Goal: Information Seeking & Learning: Learn about a topic

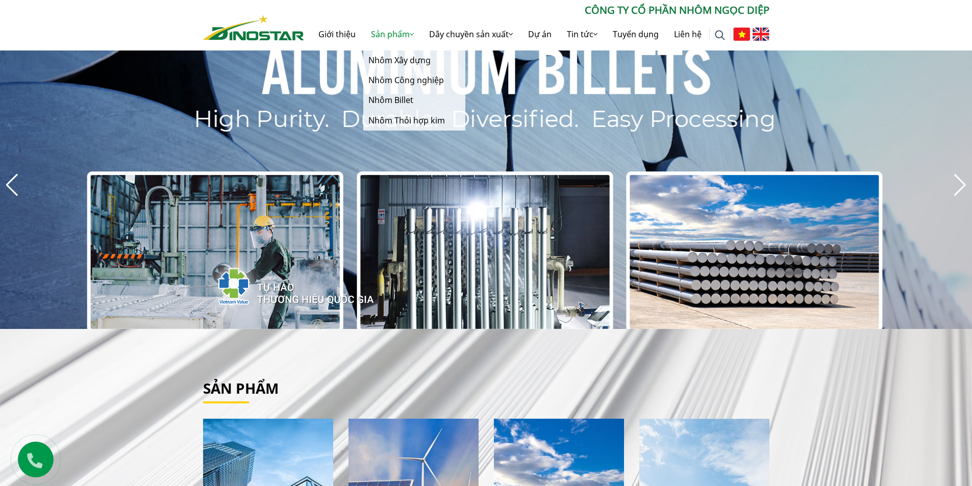
click at [403, 33] on link "Sản phẩm" at bounding box center [392, 34] width 58 height 33
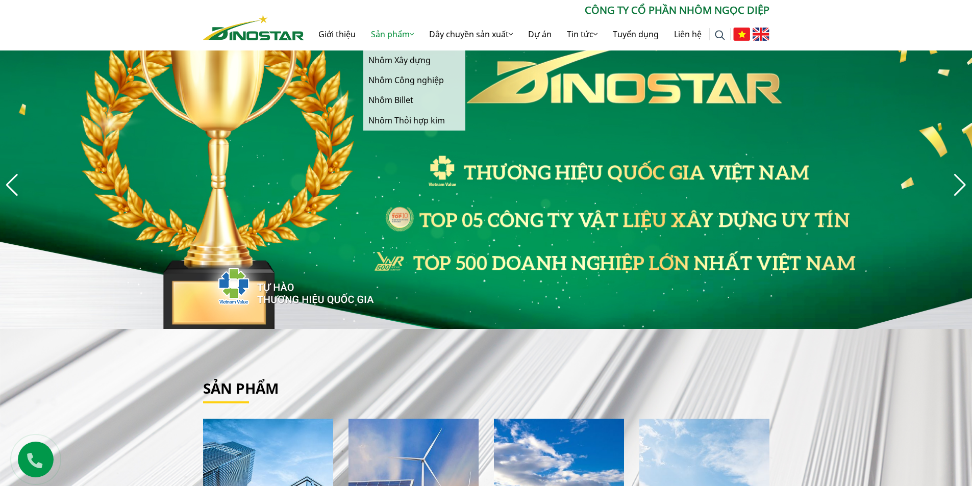
click at [388, 34] on link "Sản phẩm" at bounding box center [392, 34] width 58 height 33
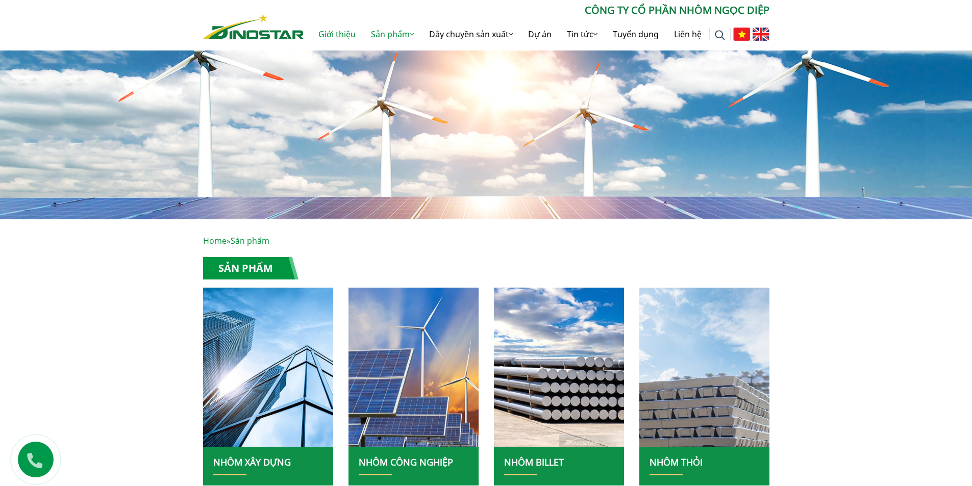
click at [327, 35] on link "Giới thiệu" at bounding box center [337, 34] width 53 height 33
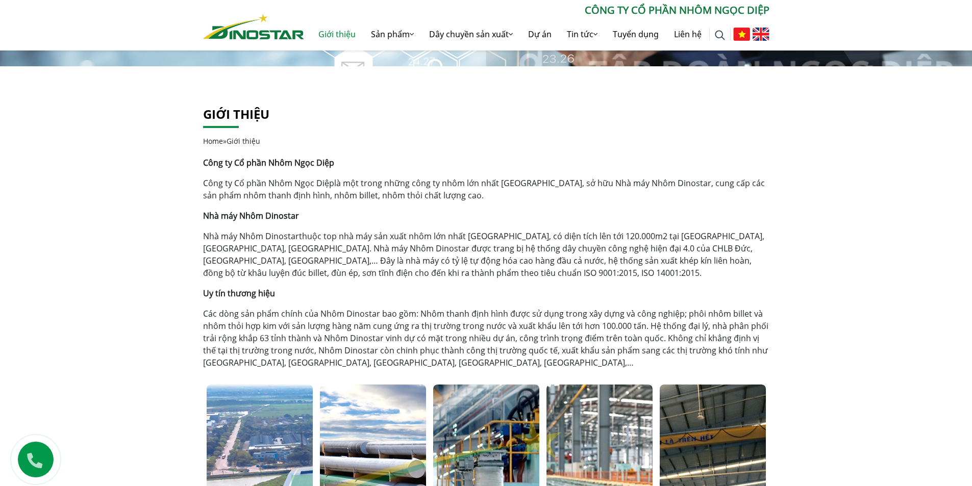
scroll to position [510, 0]
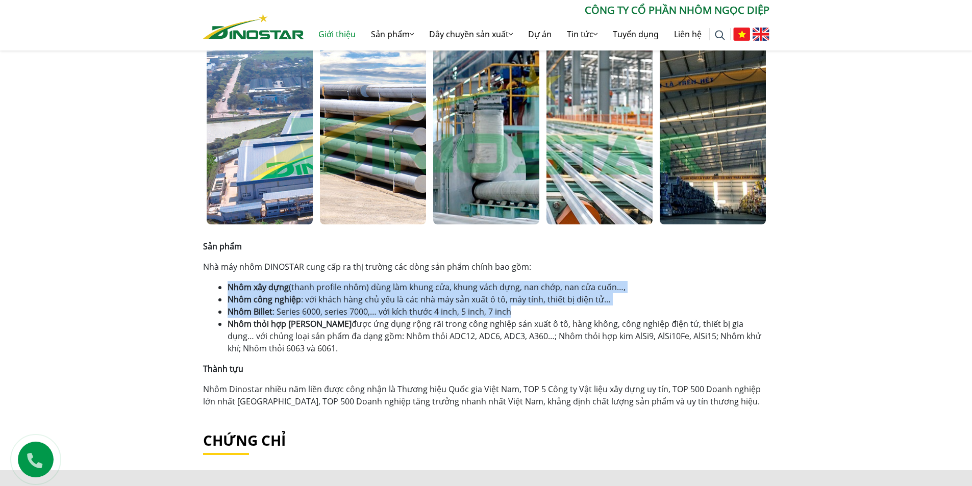
drag, startPoint x: 216, startPoint y: 287, endPoint x: 547, endPoint y: 309, distance: 331.9
click at [547, 309] on div "Sản phẩm Nhà máy nhôm DINOSTAR cung cấp ra thị trường các dòng sản phẩm chính b…" at bounding box center [486, 323] width 566 height 167
copy ul "Nhôm xây dựng (thanh profile nhôm) dùng làm khung cửa, khung vách dựng, nan chớ…"
